Goal: Book appointment/travel/reservation

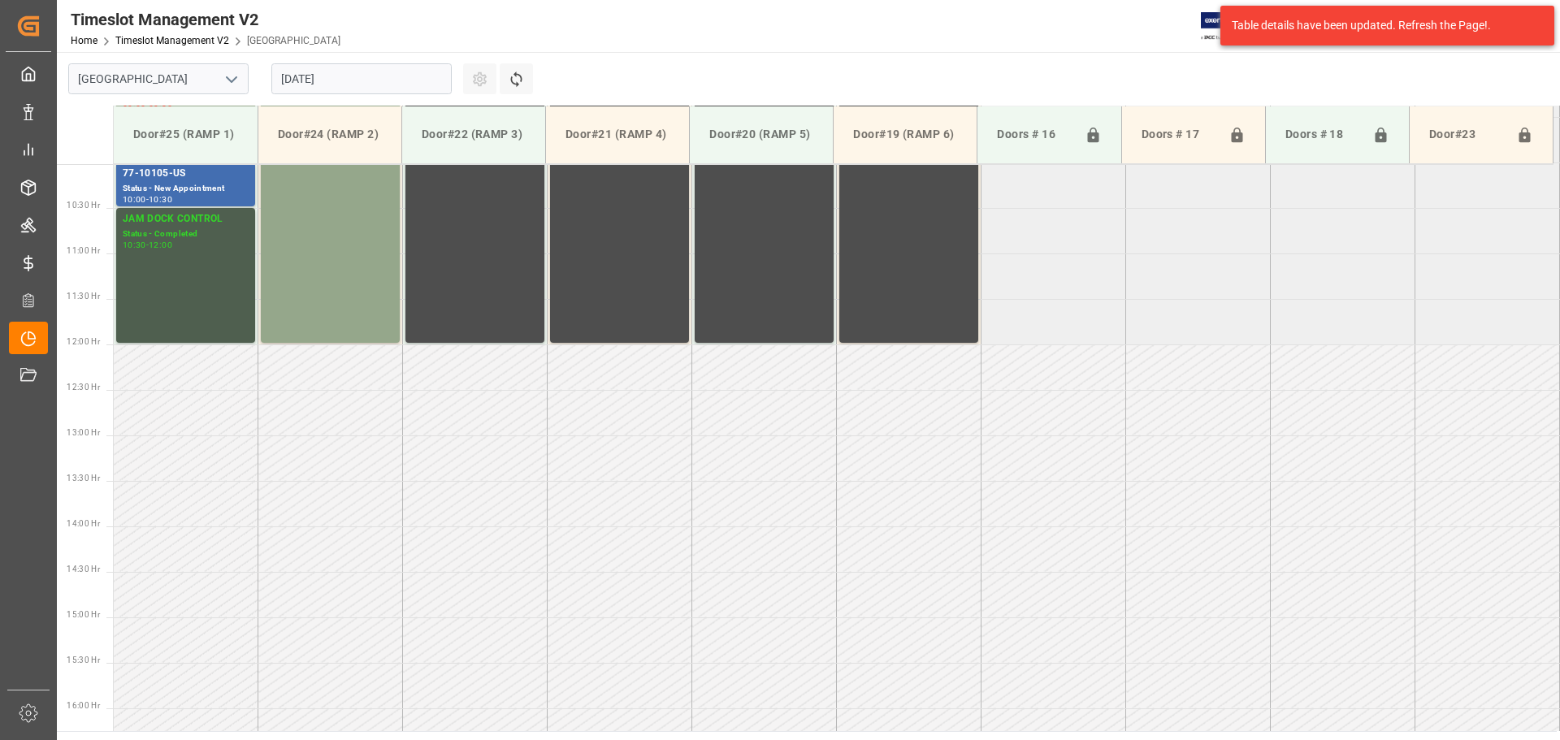
scroll to position [991, 0]
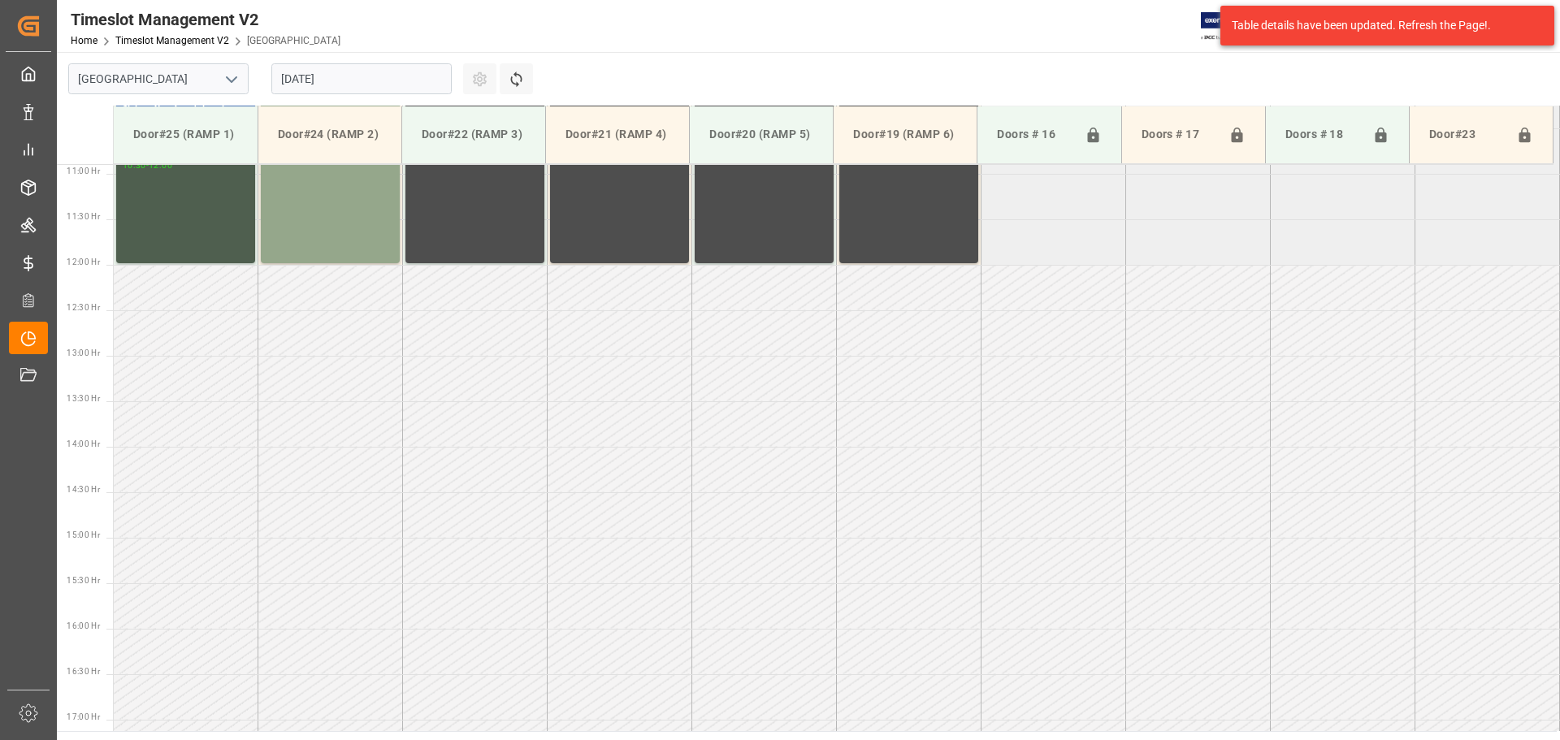
click at [408, 81] on input "[DATE]" at bounding box center [361, 78] width 180 height 31
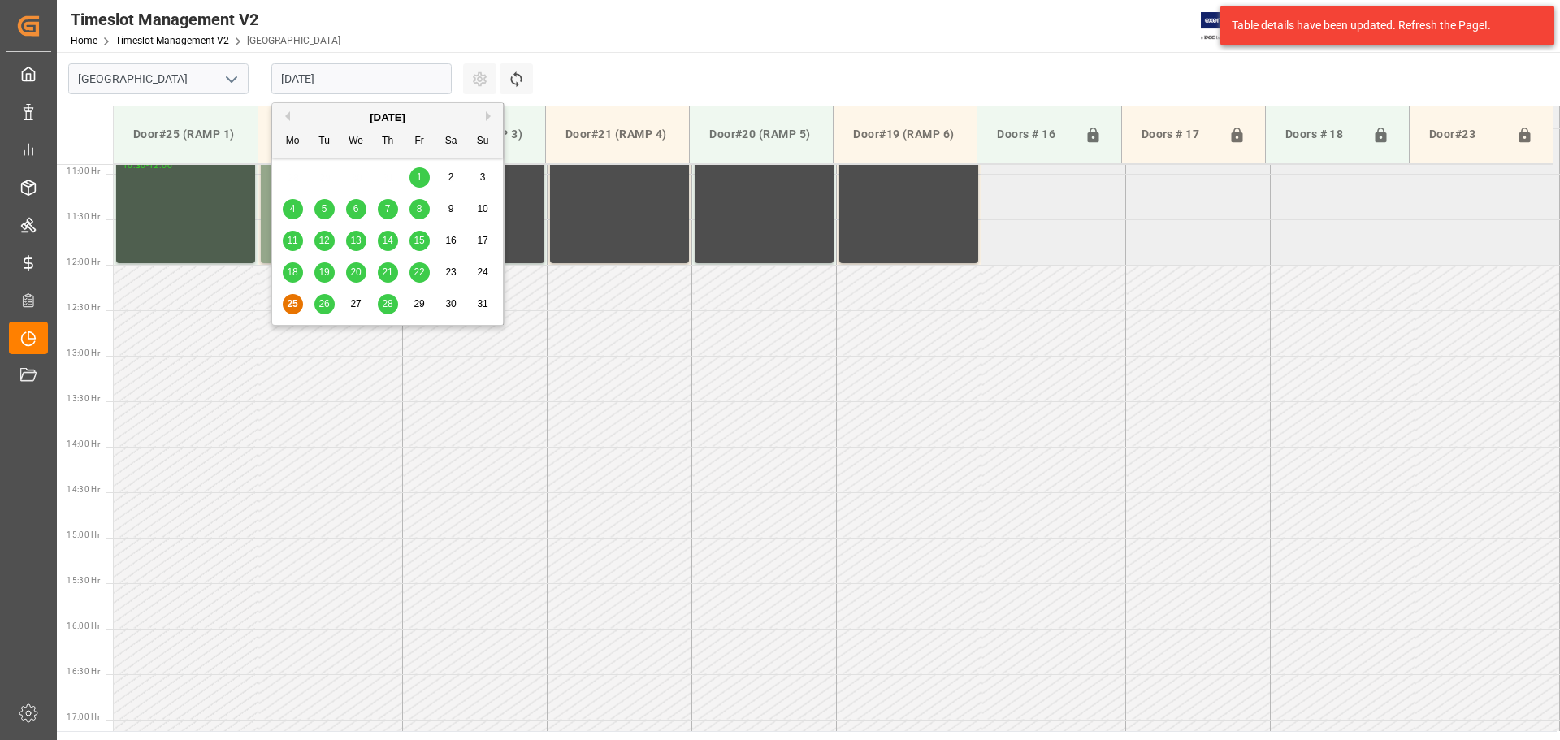
click at [486, 115] on button "Next Month" at bounding box center [491, 116] width 10 height 10
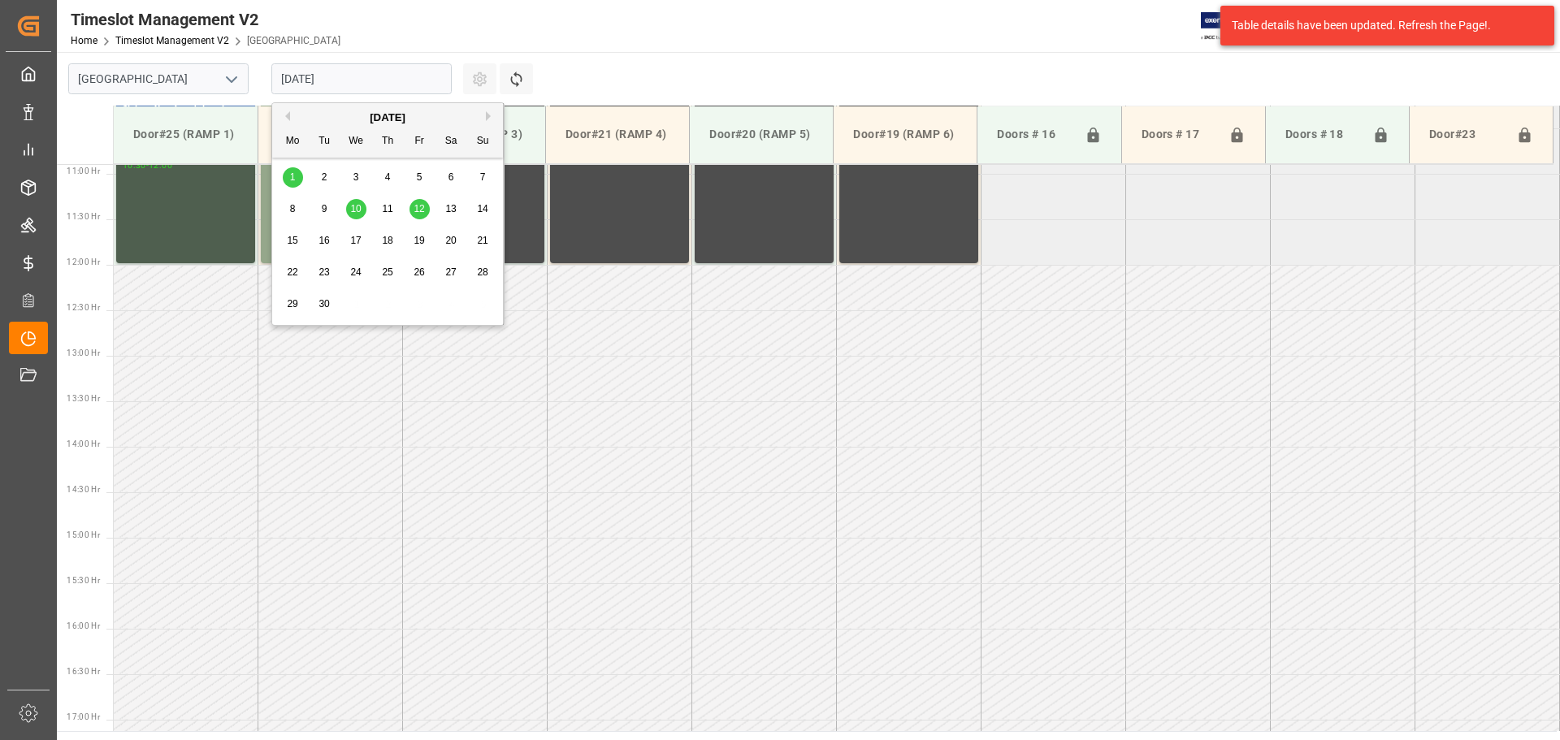
click at [361, 202] on div "10" at bounding box center [356, 210] width 20 height 20
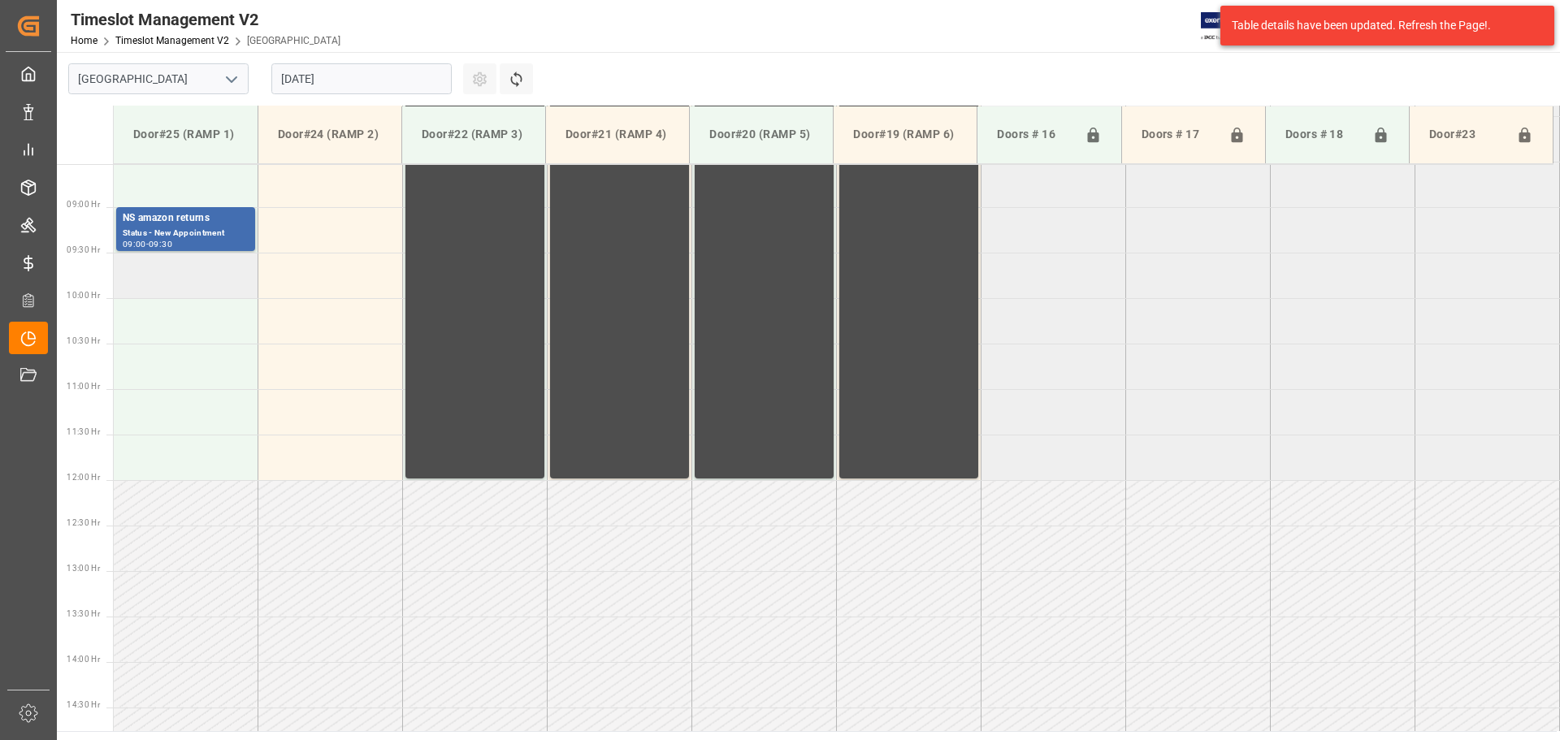
scroll to position [748, 0]
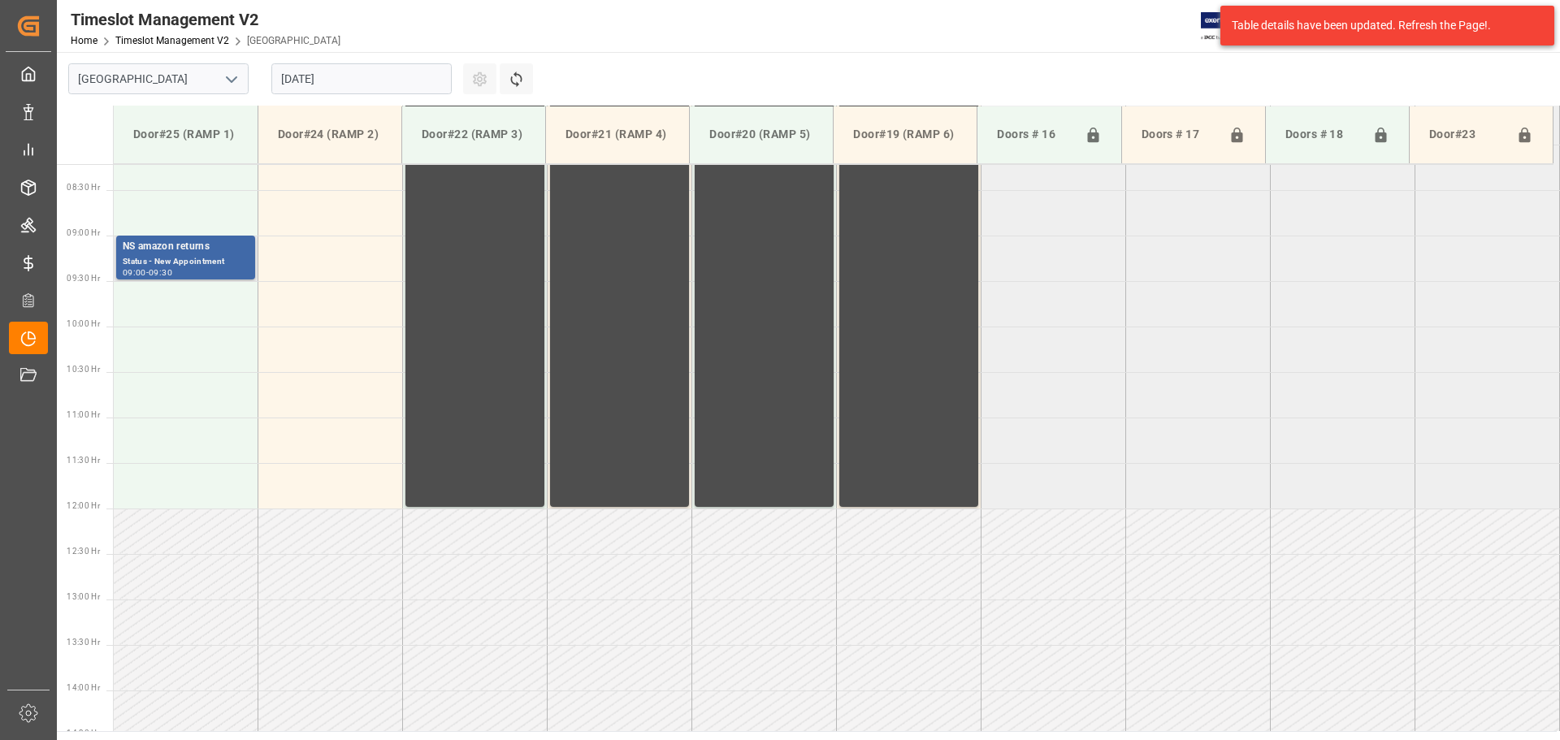
click at [184, 262] on div "Status - New Appointment" at bounding box center [186, 262] width 126 height 14
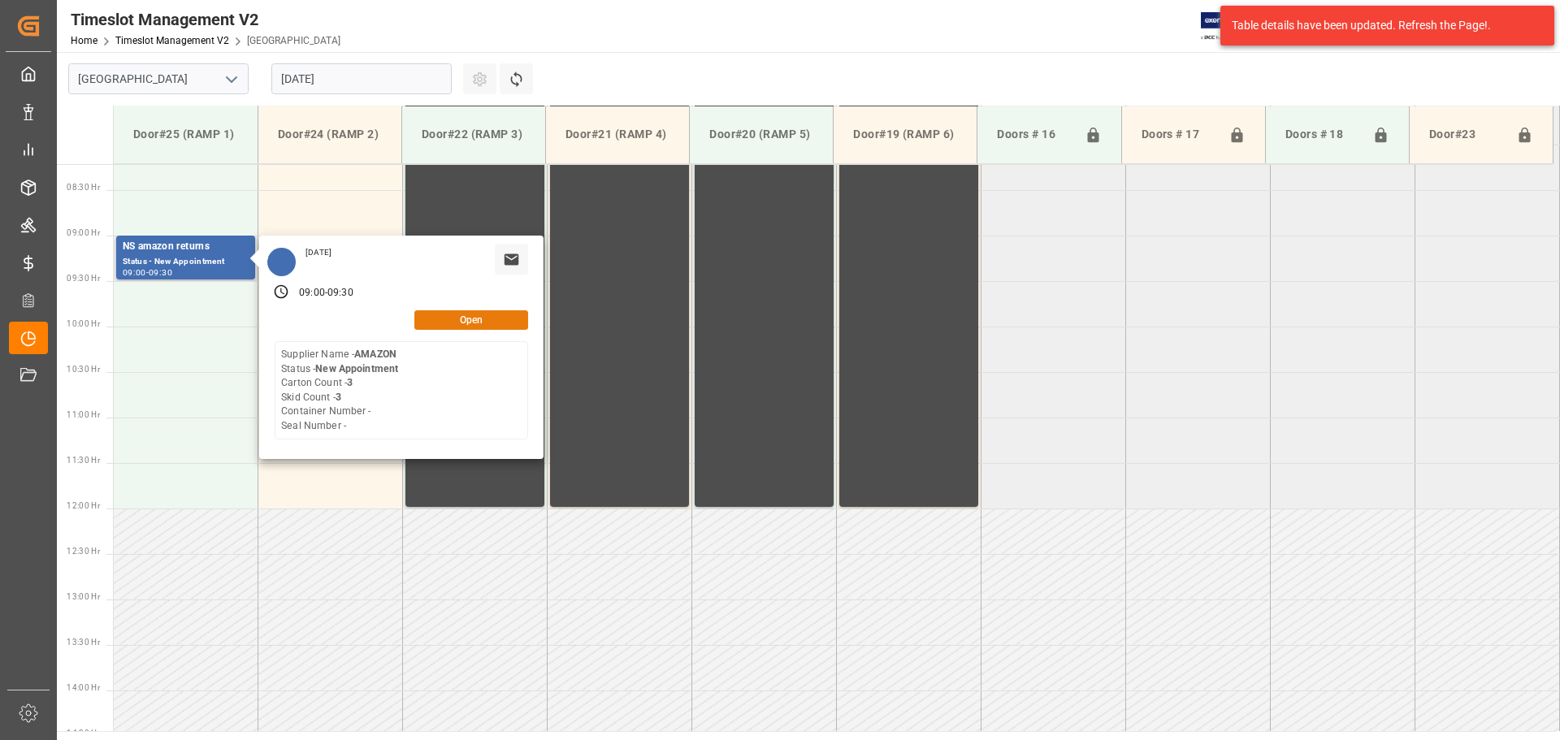
click at [468, 318] on button "Open" at bounding box center [471, 320] width 114 height 20
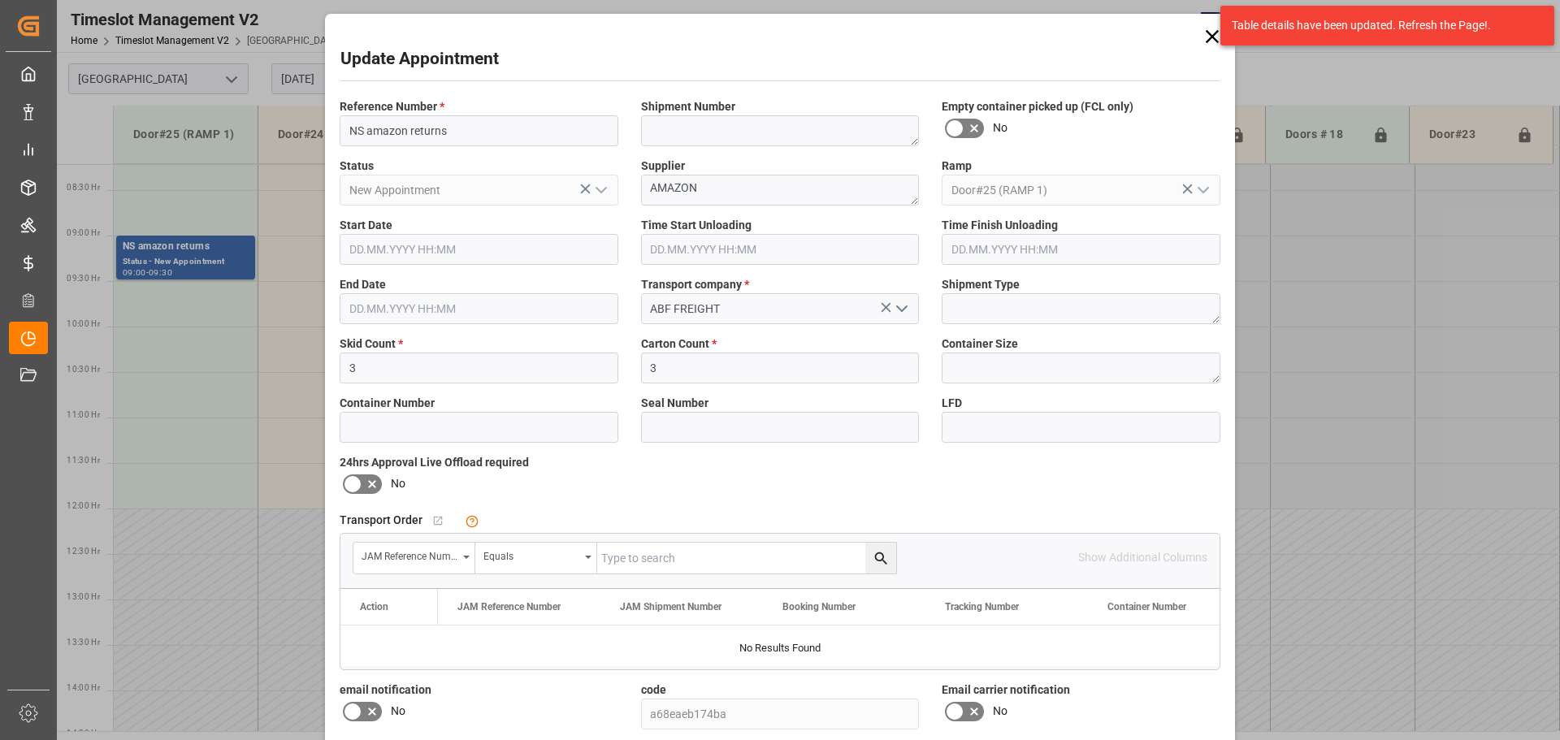
type input "[DATE] 09:00"
type input "[DATE] 09:30"
type input "[DATE] 16:53"
drag, startPoint x: 333, startPoint y: 370, endPoint x: 315, endPoint y: 367, distance: 18.0
click at [315, 367] on div "Update Appointment Reference Number * NS amazon returns Shipment Number Empty c…" at bounding box center [780, 370] width 1560 height 740
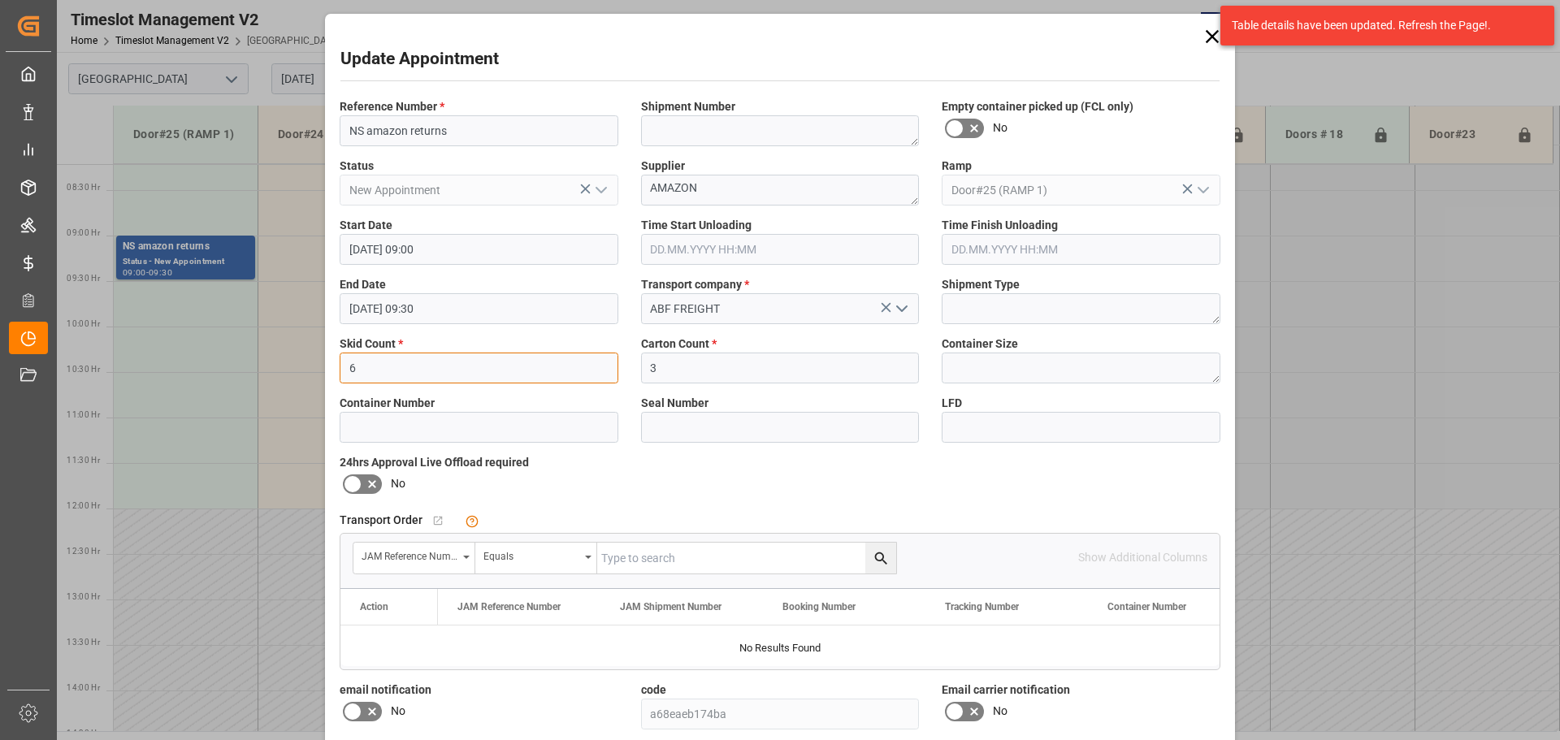
type input "6"
drag, startPoint x: 633, startPoint y: 367, endPoint x: 608, endPoint y: 366, distance: 25.2
click at [608, 366] on div "Reference Number * NS amazon returns Shipment Number Empty container picked up …" at bounding box center [780, 473] width 904 height 761
type input "6"
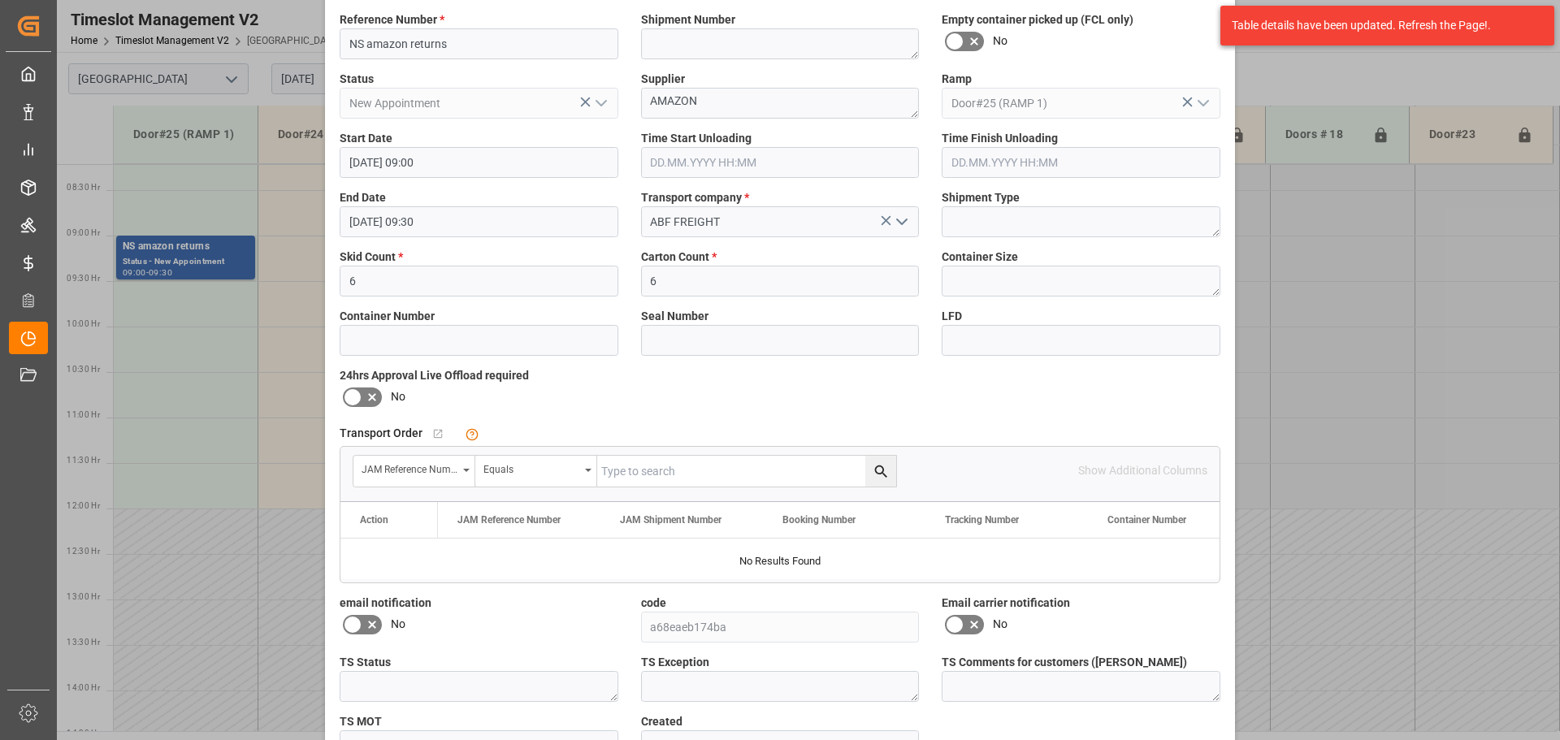
scroll to position [191, 0]
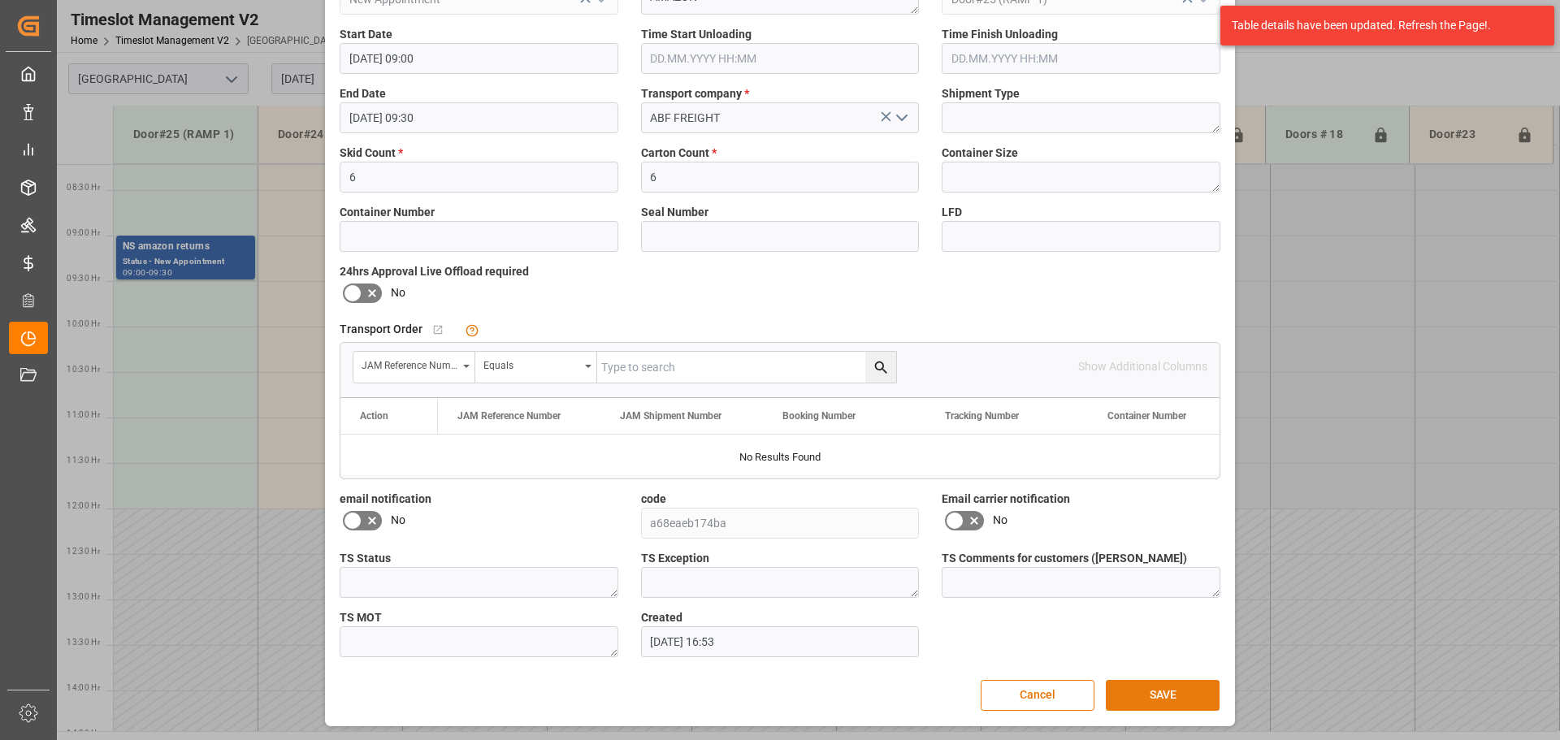
drag, startPoint x: 1134, startPoint y: 696, endPoint x: 1533, endPoint y: 595, distance: 410.7
click at [1136, 696] on button "SAVE" at bounding box center [1163, 695] width 114 height 31
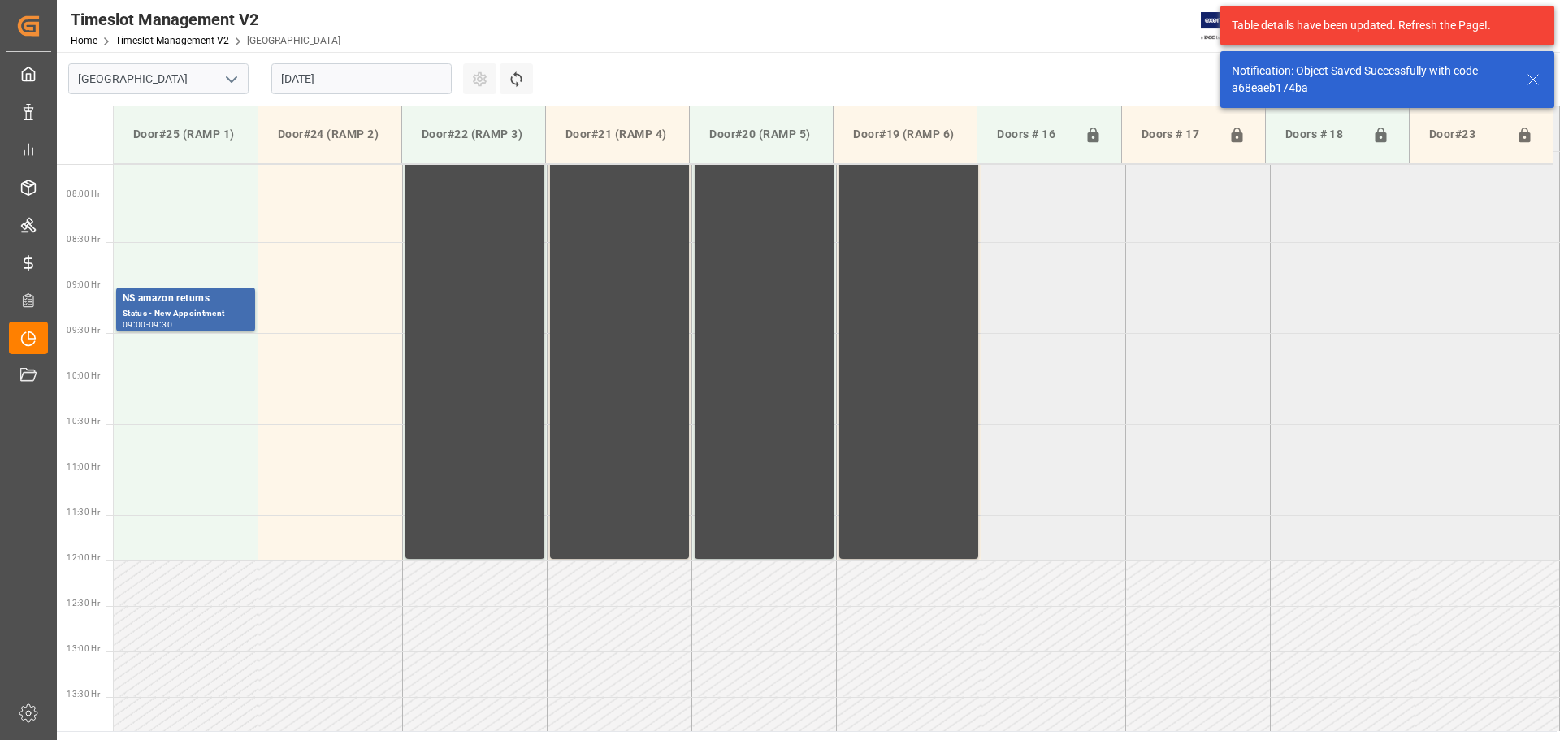
scroll to position [718, 0]
